Goal: Task Accomplishment & Management: Use online tool/utility

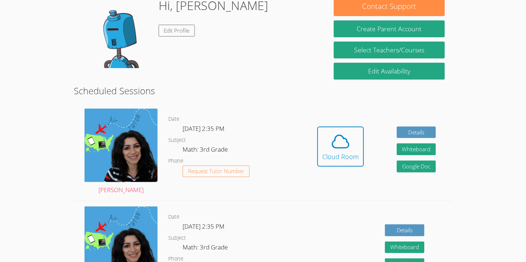
scroll to position [119, 0]
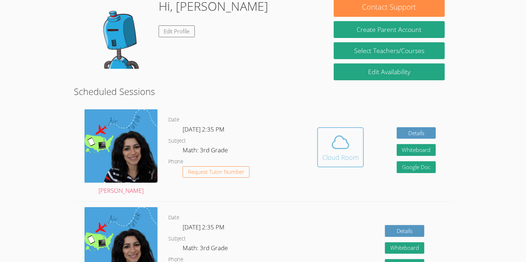
click at [338, 139] on icon at bounding box center [340, 142] width 16 height 13
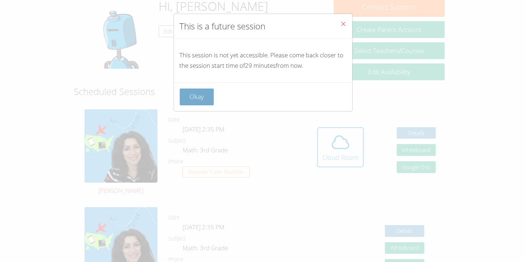
click at [196, 98] on button "Okay" at bounding box center [197, 96] width 34 height 17
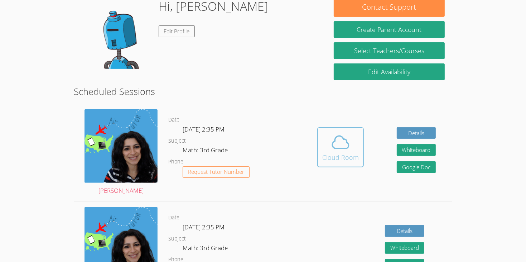
click at [325, 136] on span at bounding box center [340, 142] width 37 height 20
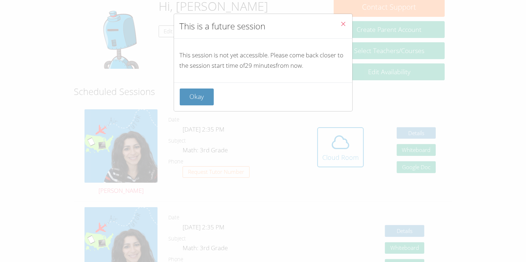
click at [340, 15] on button "Close" at bounding box center [344, 25] width 18 height 22
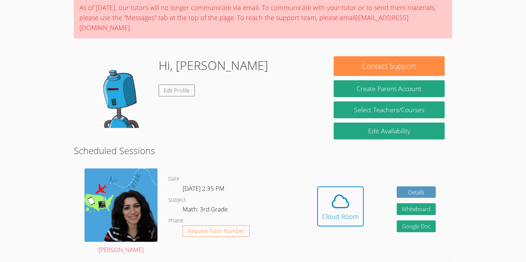
scroll to position [50, 0]
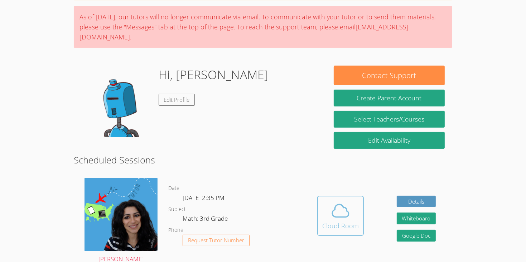
click at [345, 201] on icon at bounding box center [341, 211] width 20 height 20
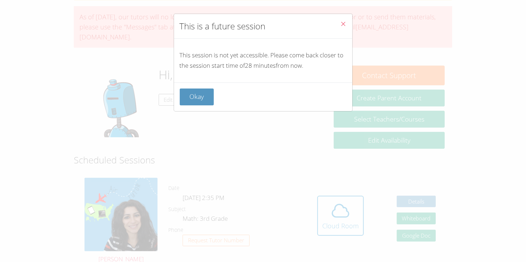
click at [187, 109] on div "Okay" at bounding box center [263, 96] width 178 height 29
click at [191, 100] on button "Okay" at bounding box center [197, 96] width 34 height 17
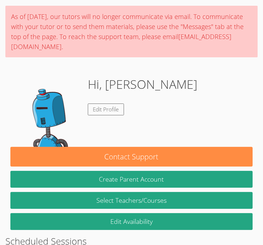
click at [150, 103] on div "Hi, Eugene Edit Profile" at bounding box center [131, 111] width 242 height 72
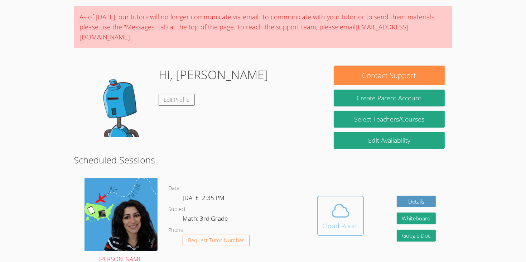
click at [341, 204] on icon at bounding box center [341, 211] width 20 height 20
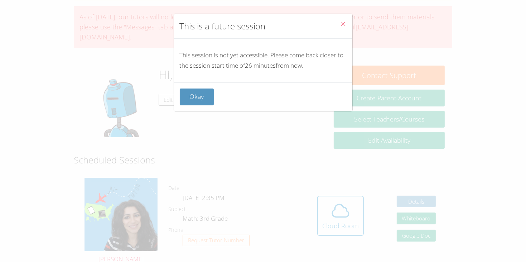
click at [339, 29] on button "Close" at bounding box center [344, 25] width 18 height 22
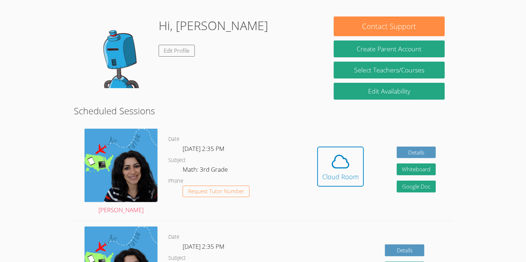
scroll to position [100, 0]
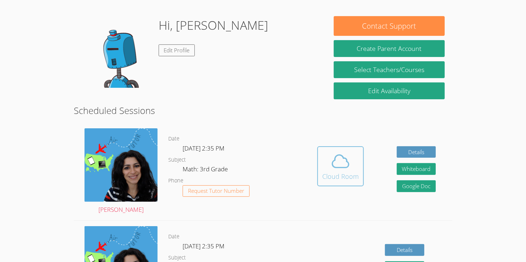
click at [347, 155] on icon at bounding box center [340, 161] width 16 height 13
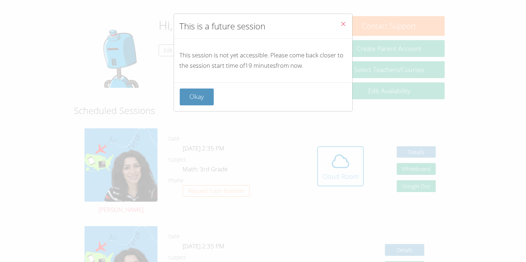
click at [346, 21] on icon "Close" at bounding box center [344, 24] width 6 height 6
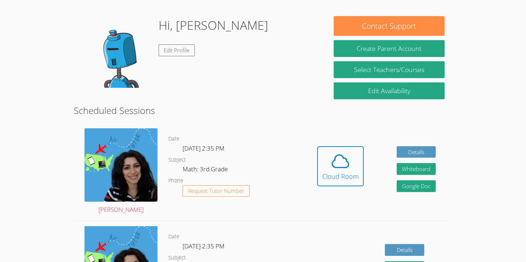
click at [312, 134] on div "Hidden Cloud Room Details Whiteboard Hidden Google Doc" at bounding box center [376, 171] width 151 height 97
click at [344, 155] on icon at bounding box center [341, 161] width 20 height 20
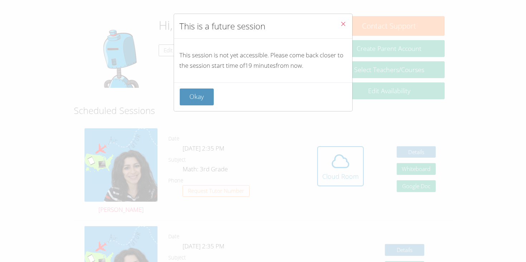
click at [341, 33] on button "Close" at bounding box center [344, 25] width 18 height 22
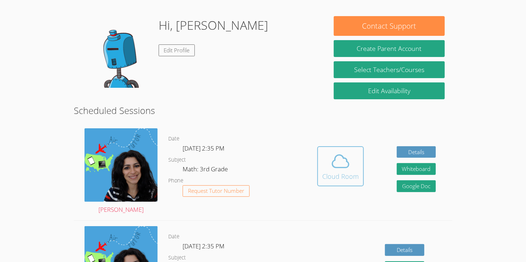
click at [338, 154] on icon at bounding box center [341, 161] width 20 height 20
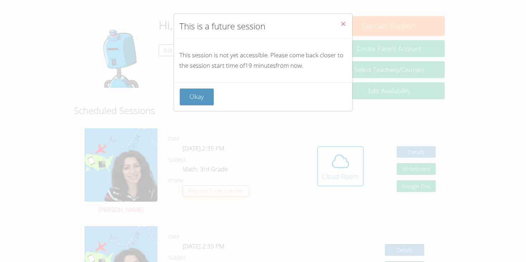
click at [347, 18] on button "Close" at bounding box center [344, 25] width 18 height 22
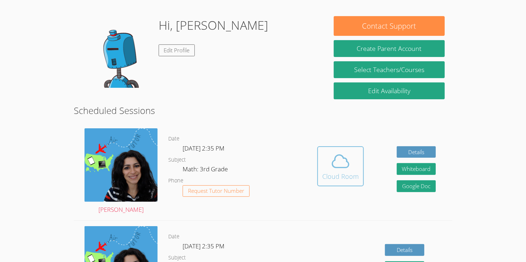
click at [351, 156] on span at bounding box center [340, 161] width 37 height 20
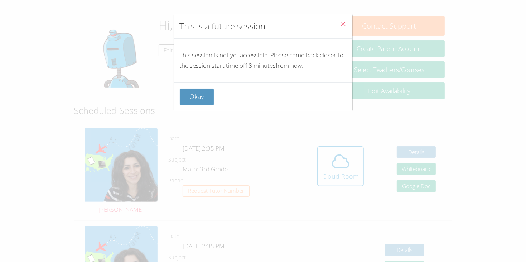
click at [346, 24] on icon "Close" at bounding box center [344, 24] width 6 height 6
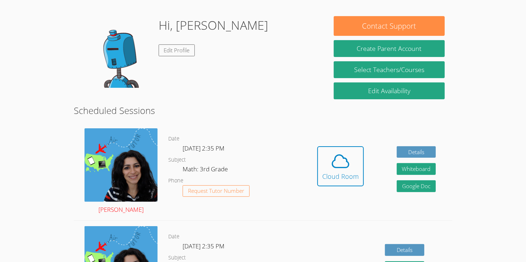
click at [131, 171] on img at bounding box center [121, 164] width 73 height 73
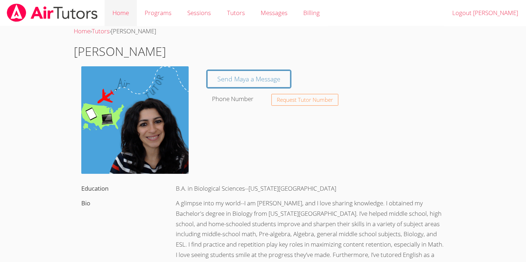
click at [123, 19] on link "Home" at bounding box center [121, 13] width 32 height 26
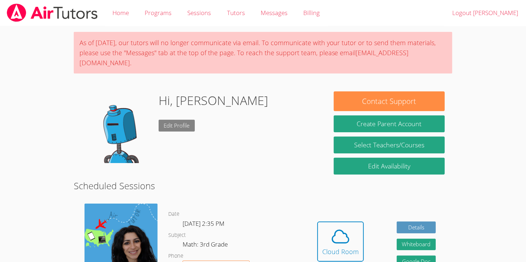
click at [175, 120] on link "Edit Profile" at bounding box center [177, 126] width 37 height 12
click at [143, 228] on img at bounding box center [121, 239] width 73 height 73
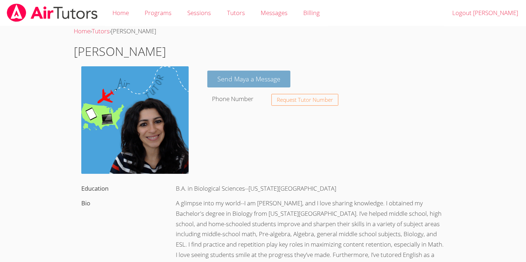
click at [279, 75] on link "Send Maya a Message" at bounding box center [248, 79] width 83 height 17
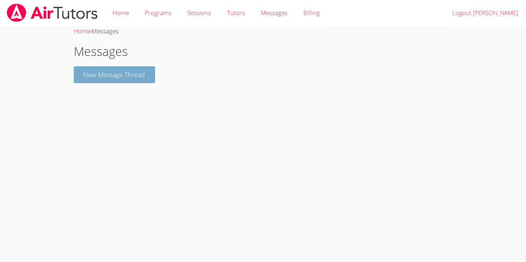
click at [130, 78] on button "New Message Thread" at bounding box center [115, 74] width 82 height 17
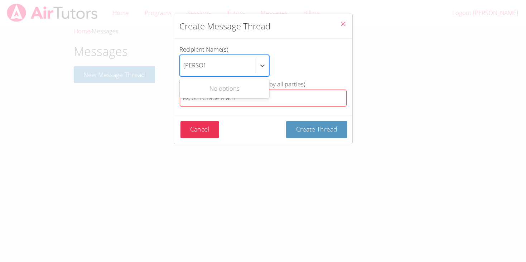
type input "eugene"
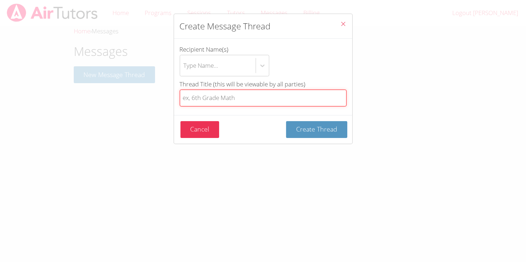
click at [280, 96] on input "Thread Title (this will be viewable by all parties)" at bounding box center [263, 98] width 167 height 17
type input "3"
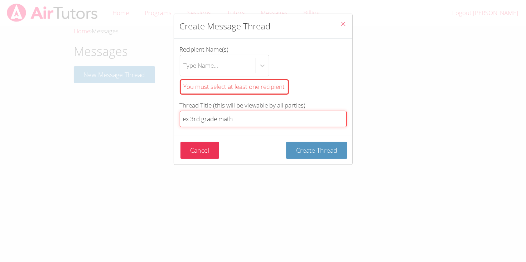
click at [286, 142] on button "Create Thread" at bounding box center [316, 150] width 61 height 17
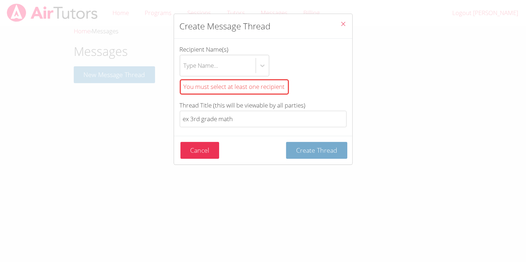
click at [321, 146] on span "Create Thread" at bounding box center [316, 150] width 41 height 9
click at [317, 148] on span "Create Thread" at bounding box center [316, 150] width 41 height 9
click at [309, 103] on label "Thread Title (this will be viewable by all parties) ex 3rd grade math" at bounding box center [263, 113] width 167 height 27
click at [309, 111] on input "ex 3rd grade math" at bounding box center [263, 119] width 167 height 17
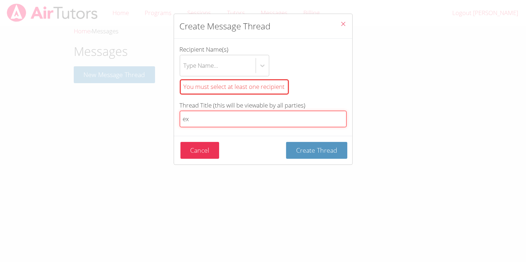
type input "e"
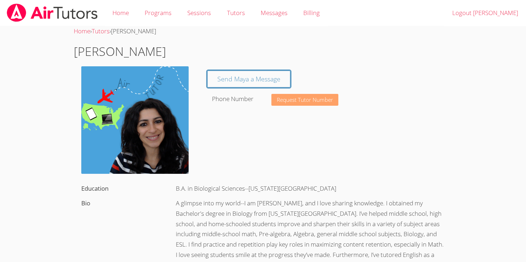
click at [304, 97] on span "Request Tutor Number" at bounding box center [305, 99] width 56 height 5
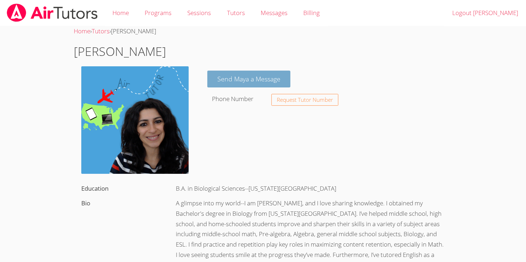
click at [276, 81] on link "Send Maya a Message" at bounding box center [248, 79] width 83 height 17
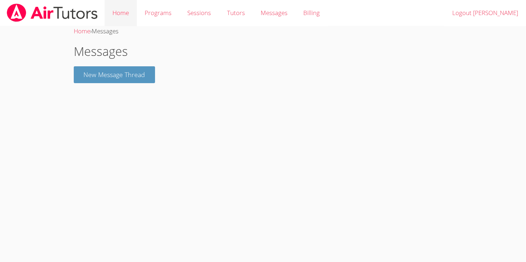
click at [127, 15] on link "Home" at bounding box center [121, 13] width 32 height 26
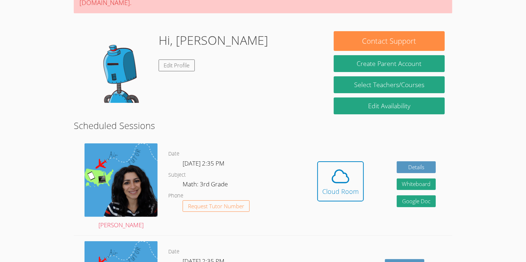
scroll to position [62, 0]
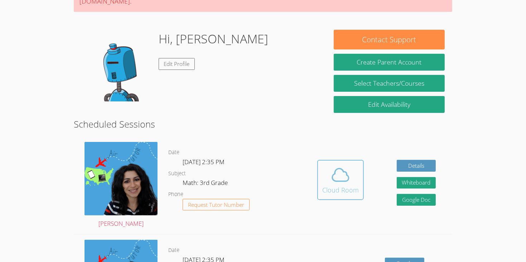
click at [348, 165] on icon at bounding box center [341, 175] width 20 height 20
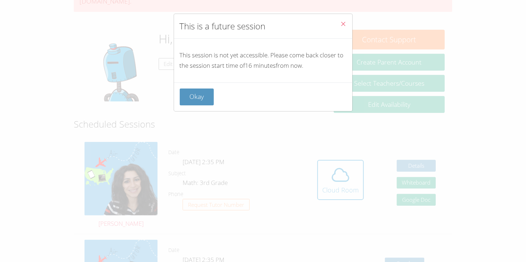
click at [347, 26] on button "Close" at bounding box center [344, 25] width 18 height 22
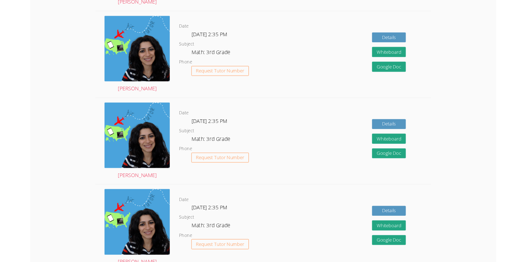
scroll to position [469, 0]
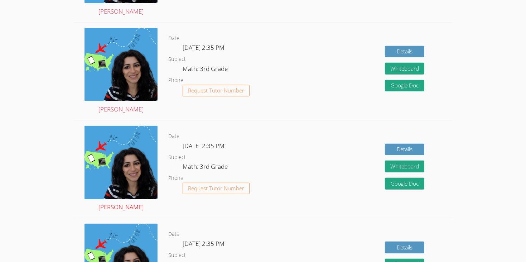
click at [116, 162] on img at bounding box center [121, 162] width 73 height 73
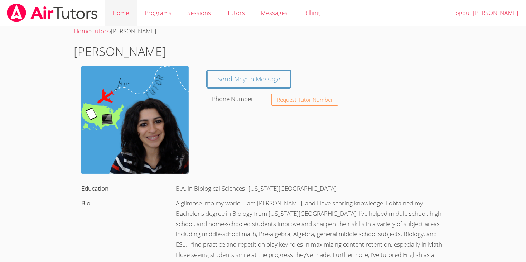
click at [116, 16] on link "Home" at bounding box center [121, 13] width 32 height 26
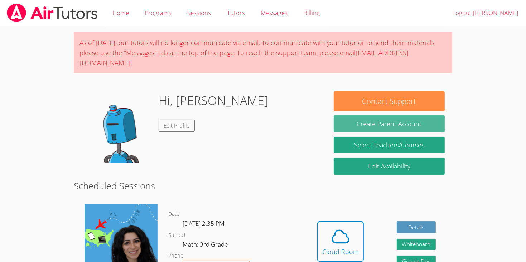
click at [357, 117] on button "Create Parent Account" at bounding box center [389, 123] width 111 height 17
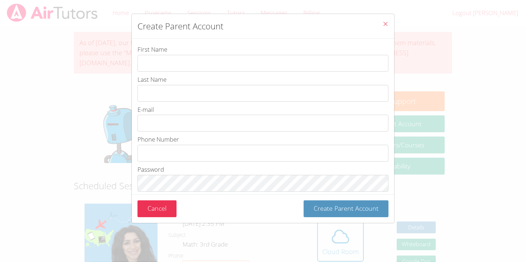
click at [384, 21] on icon "Close" at bounding box center [385, 24] width 6 height 6
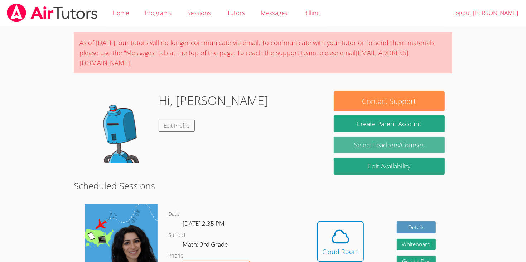
click at [397, 136] on link "Select Teachers/Courses" at bounding box center [389, 144] width 111 height 17
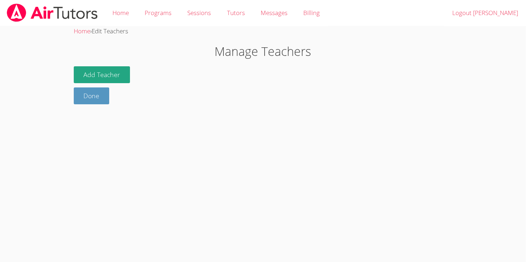
click at [84, 97] on link "Done" at bounding box center [92, 95] width 36 height 17
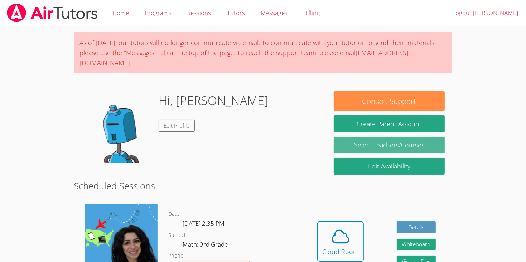
click at [420, 136] on link "Select Teachers/Courses" at bounding box center [389, 144] width 111 height 17
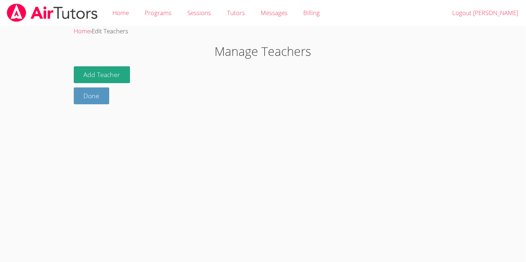
click at [136, 68] on div "Add Teacher Done" at bounding box center [263, 85] width 379 height 38
click at [116, 73] on button "Add Teacher" at bounding box center [102, 74] width 57 height 17
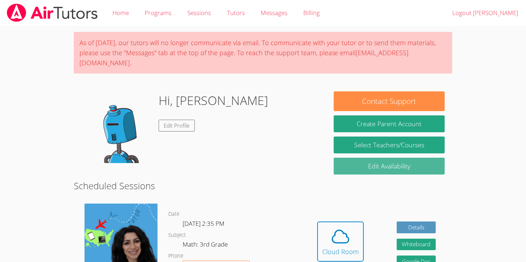
click at [408, 163] on link "Edit Availability" at bounding box center [389, 166] width 111 height 17
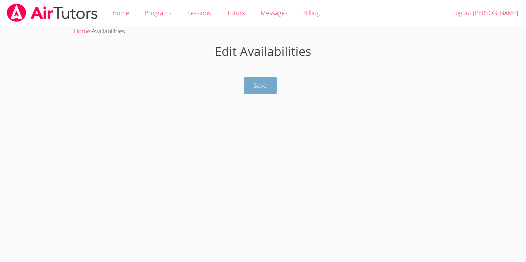
click at [245, 84] on button "Save" at bounding box center [260, 85] width 33 height 17
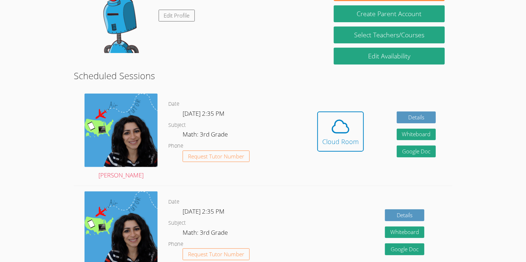
scroll to position [106, 0]
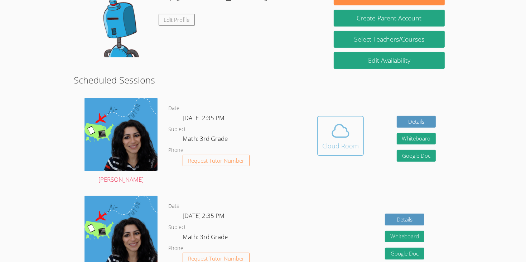
click at [323, 141] on div "Cloud Room" at bounding box center [340, 146] width 37 height 10
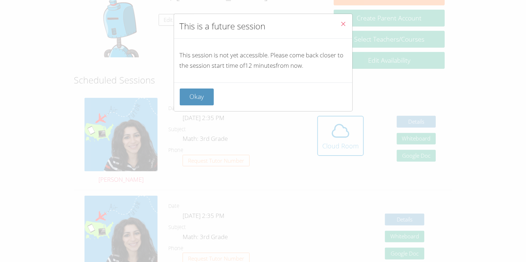
click at [347, 33] on button "Close" at bounding box center [344, 25] width 18 height 22
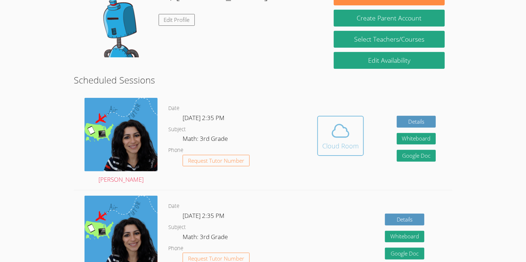
click at [323, 141] on div "Cloud Room" at bounding box center [340, 146] width 37 height 10
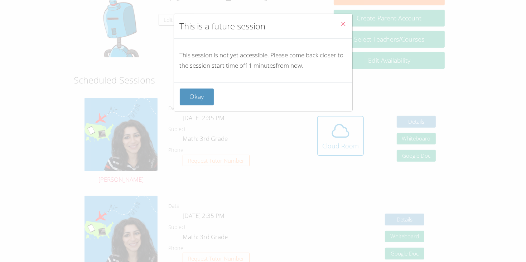
click at [346, 27] on icon "Close" at bounding box center [344, 24] width 6 height 6
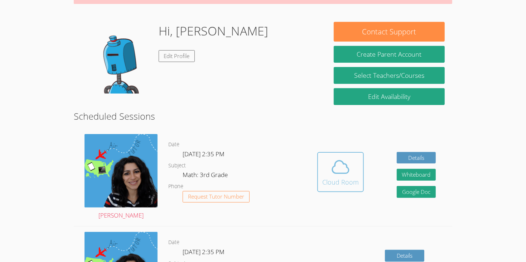
click at [331, 166] on icon at bounding box center [341, 167] width 20 height 20
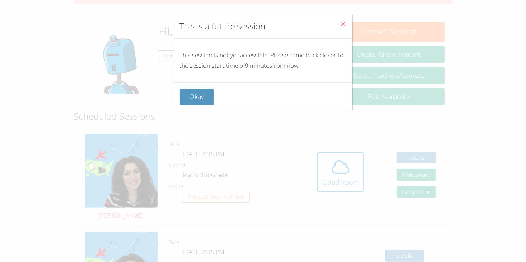
click at [351, 23] on button "Close" at bounding box center [344, 25] width 18 height 22
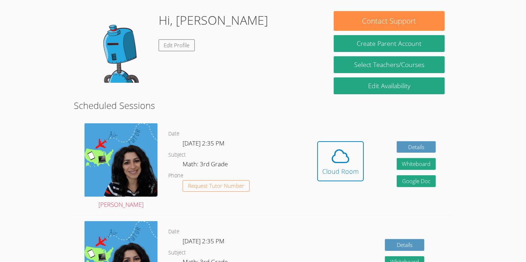
scroll to position [102, 0]
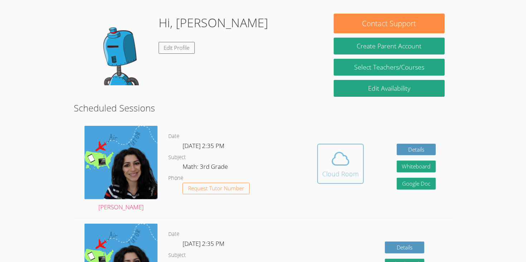
click at [346, 144] on button "Cloud Room" at bounding box center [340, 164] width 47 height 40
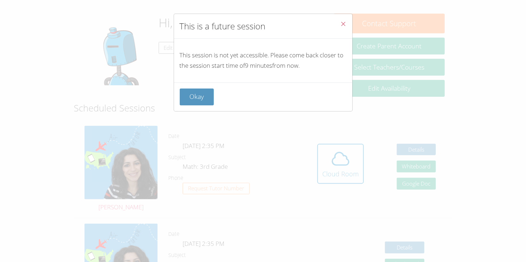
click at [346, 30] on button "Close" at bounding box center [344, 25] width 18 height 22
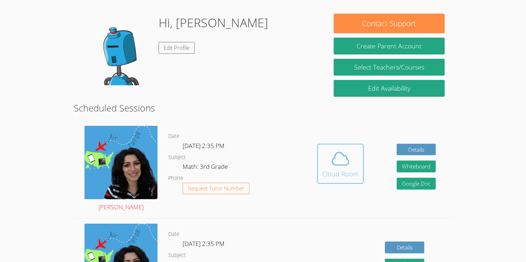
click at [335, 153] on icon at bounding box center [340, 159] width 16 height 13
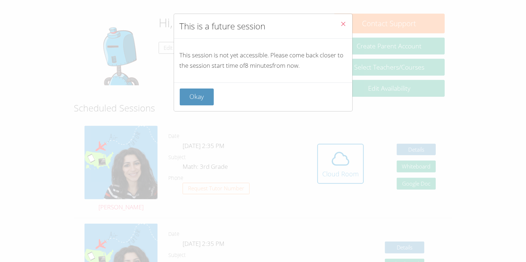
click at [315, 158] on div "This is a future session This session is not yet accessible. Please come back c…" at bounding box center [263, 131] width 526 height 262
click at [347, 16] on button "Close" at bounding box center [344, 25] width 18 height 22
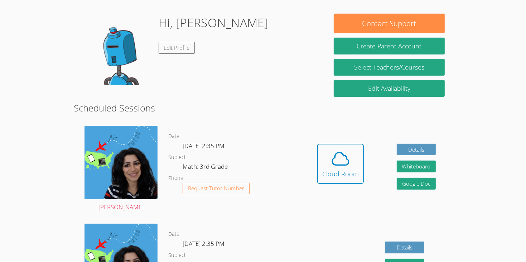
scroll to position [103, 0]
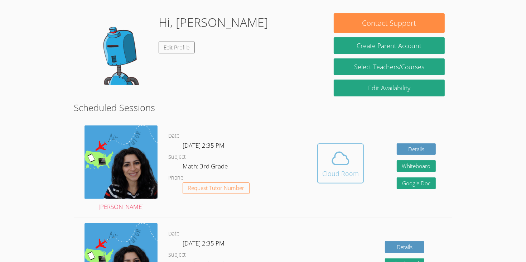
click at [358, 166] on button "Cloud Room" at bounding box center [340, 163] width 47 height 40
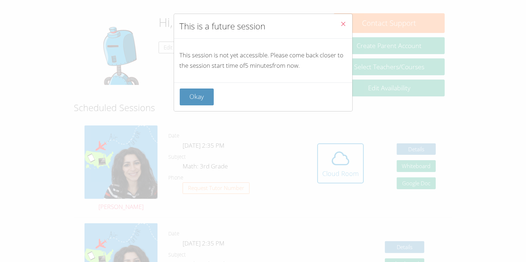
click at [345, 31] on button "Close" at bounding box center [344, 25] width 18 height 22
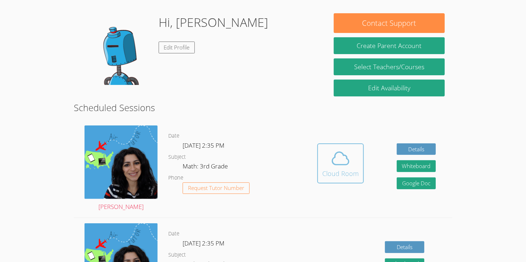
click at [346, 148] on icon at bounding box center [341, 158] width 20 height 20
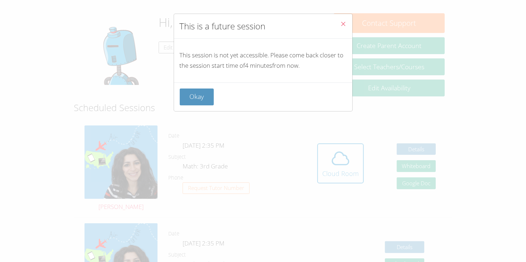
click at [345, 25] on icon "Close" at bounding box center [344, 24] width 6 height 6
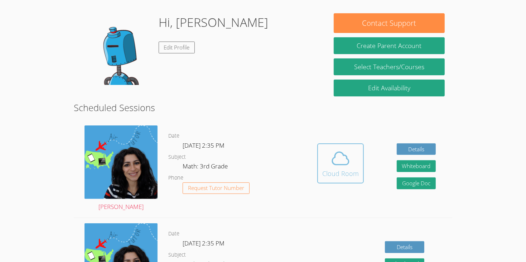
click at [334, 168] on div "Cloud Room" at bounding box center [340, 173] width 37 height 10
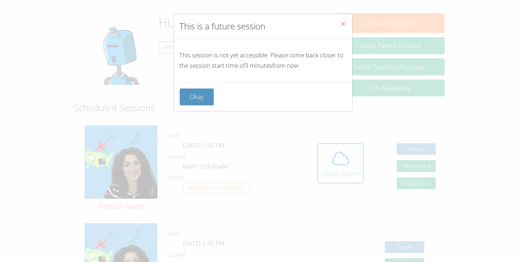
click at [347, 25] on button "Close" at bounding box center [344, 25] width 18 height 22
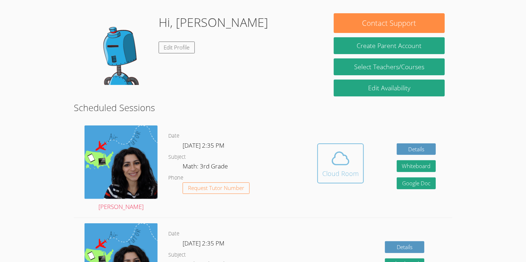
click at [338, 156] on icon at bounding box center [341, 158] width 20 height 20
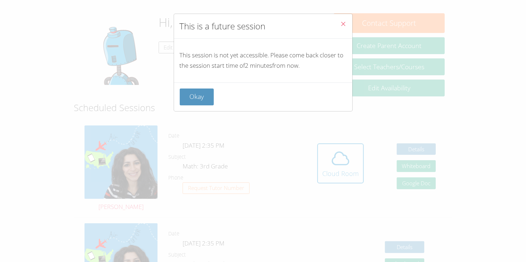
click at [350, 17] on button "Close" at bounding box center [344, 25] width 18 height 22
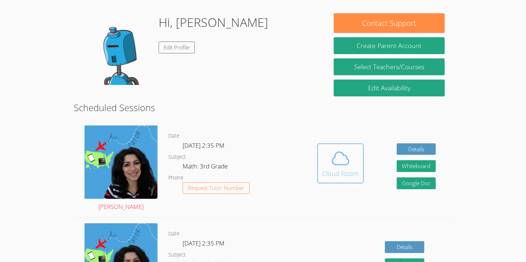
click at [351, 168] on div "Cloud Room" at bounding box center [340, 173] width 37 height 10
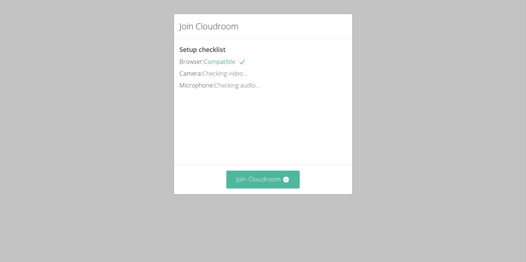
click at [291, 188] on button "Join Cloudroom" at bounding box center [262, 179] width 73 height 18
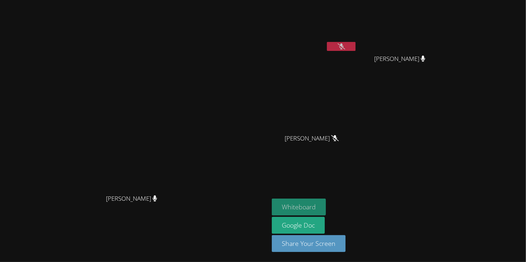
click at [326, 202] on button "Whiteboard" at bounding box center [299, 206] width 54 height 17
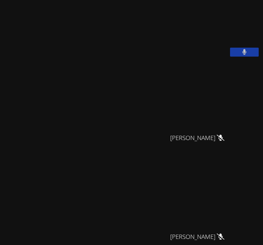
click at [86, 209] on video at bounding box center [68, 195] width 107 height 74
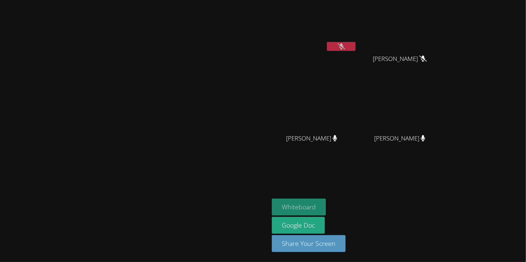
click at [326, 204] on button "Whiteboard" at bounding box center [299, 206] width 54 height 17
click at [357, 40] on video at bounding box center [314, 27] width 85 height 48
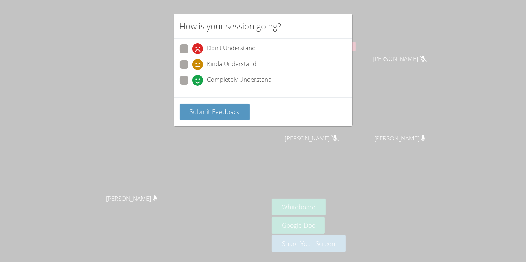
click at [221, 52] on span "Don't Understand" at bounding box center [231, 48] width 49 height 11
click at [198, 50] on input "Don't Understand" at bounding box center [195, 47] width 6 height 6
radio input "true"
click at [240, 69] on span "Kinda Understand" at bounding box center [231, 64] width 49 height 11
click at [198, 66] on input "Kinda Understand" at bounding box center [195, 63] width 6 height 6
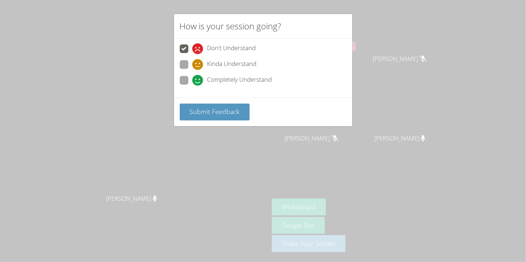
radio input "true"
click at [231, 116] on button "Submit Feedback" at bounding box center [215, 111] width 70 height 17
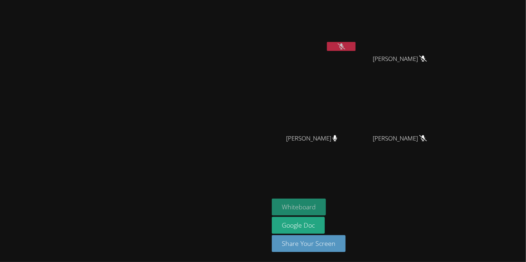
click at [326, 202] on button "Whiteboard" at bounding box center [299, 206] width 54 height 17
